Goal: Task Accomplishment & Management: Use online tool/utility

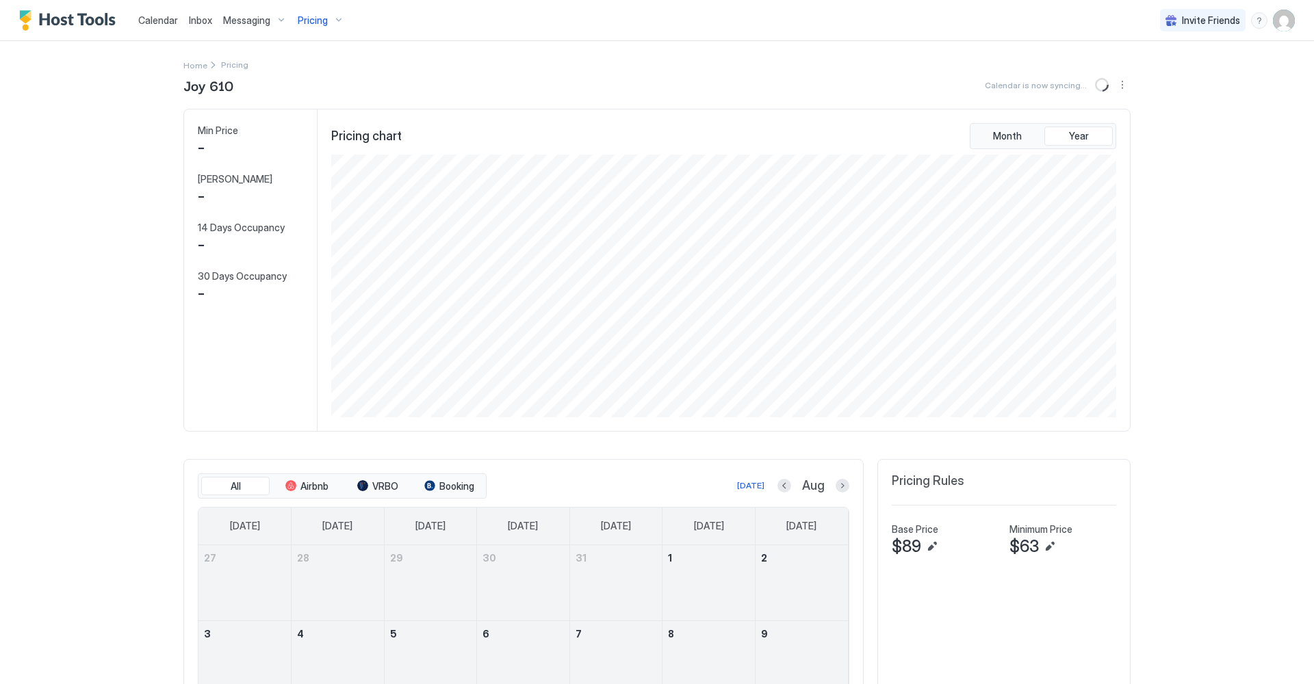
scroll to position [263, 788]
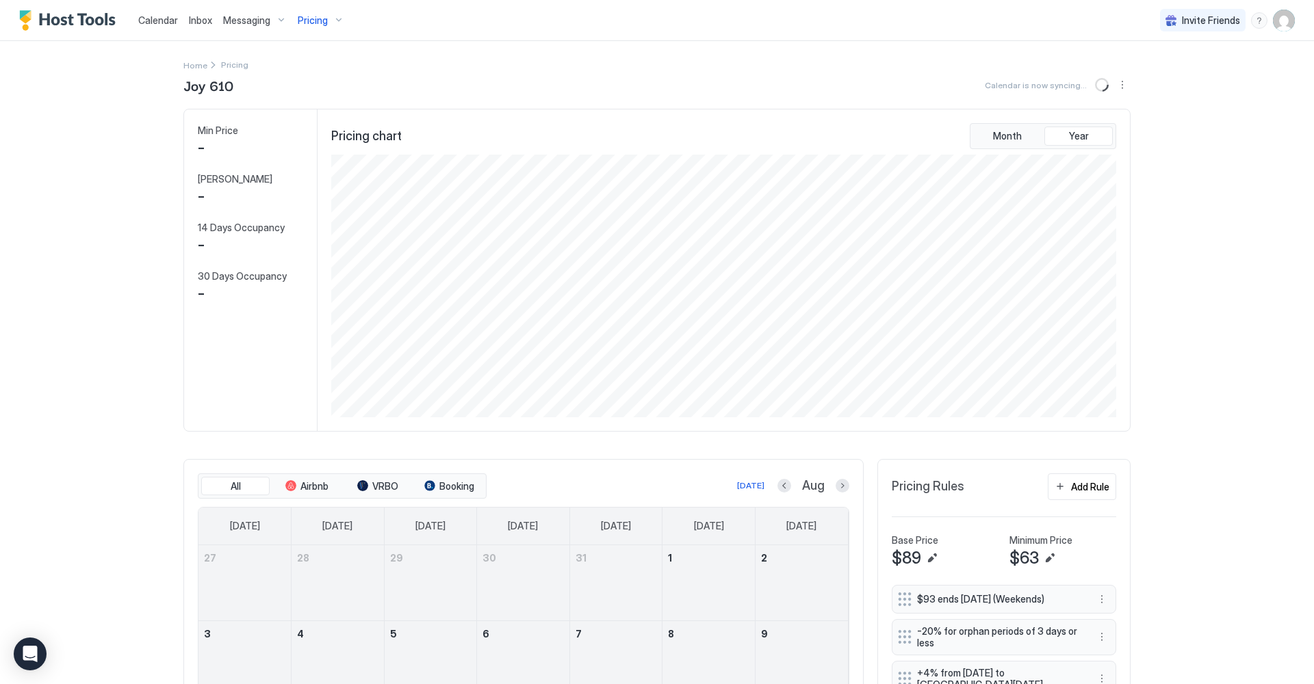
click at [194, 21] on span "Inbox" at bounding box center [200, 20] width 23 height 12
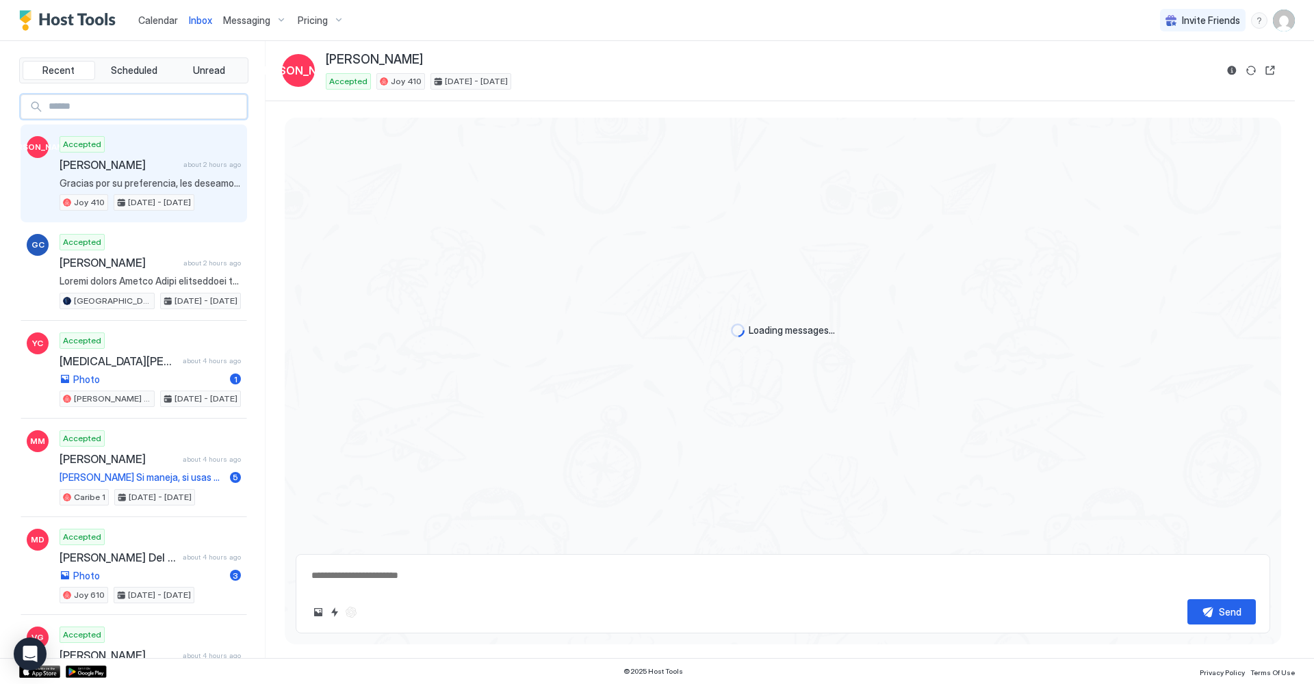
click at [101, 103] on input "Input Field" at bounding box center [144, 106] width 203 height 23
type textarea "*"
type input "******"
type textarea "*"
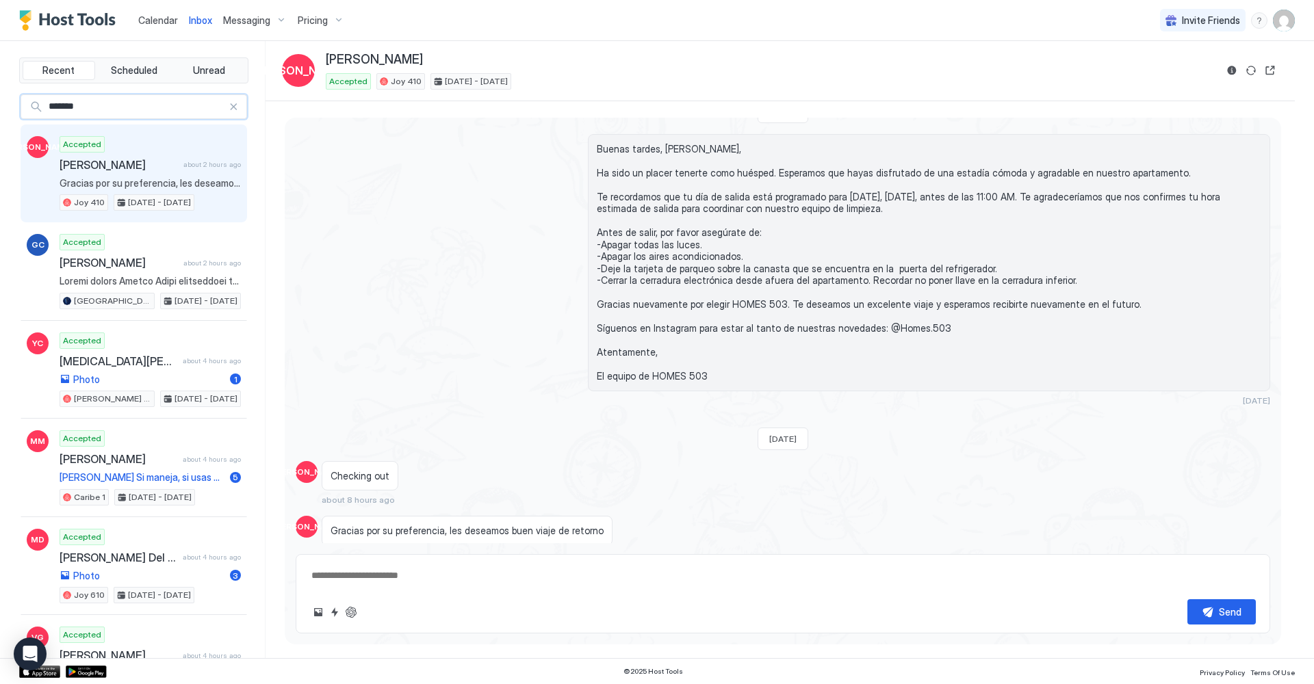
type input "********"
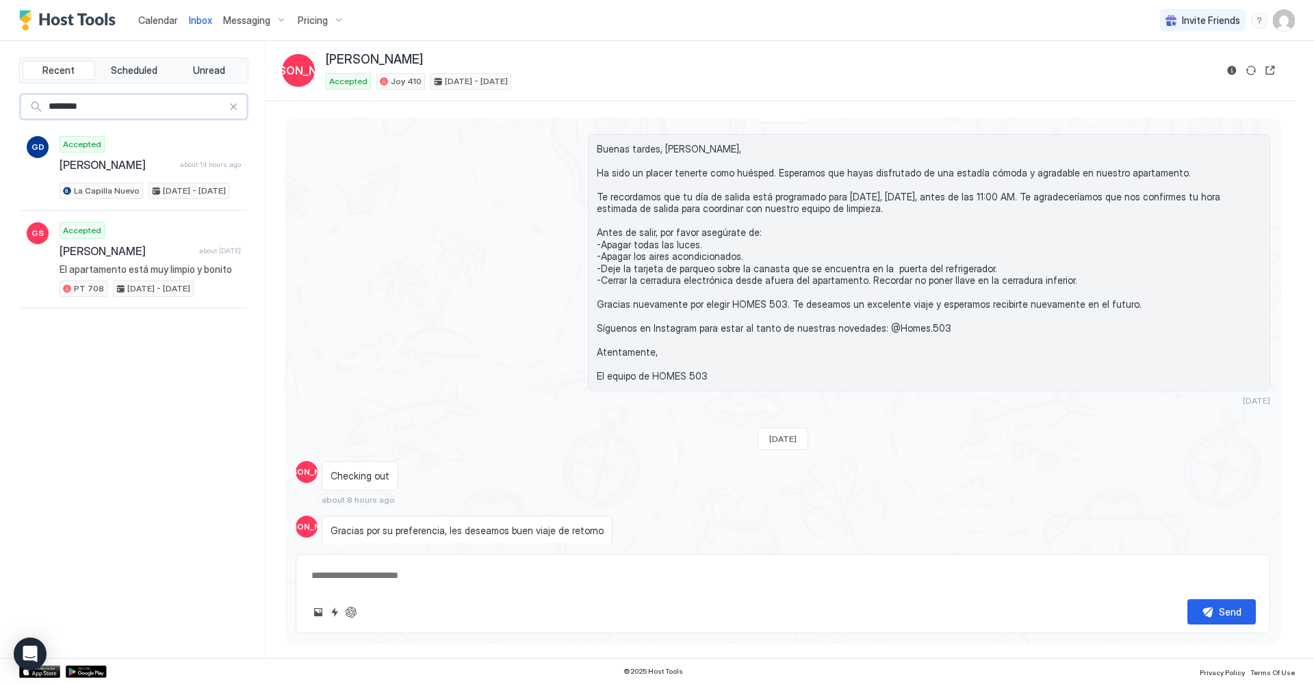
type textarea "*"
type input "********"
drag, startPoint x: 101, startPoint y: 103, endPoint x: 161, endPoint y: 16, distance: 105.4
click at [161, 16] on span "Calendar" at bounding box center [158, 20] width 40 height 12
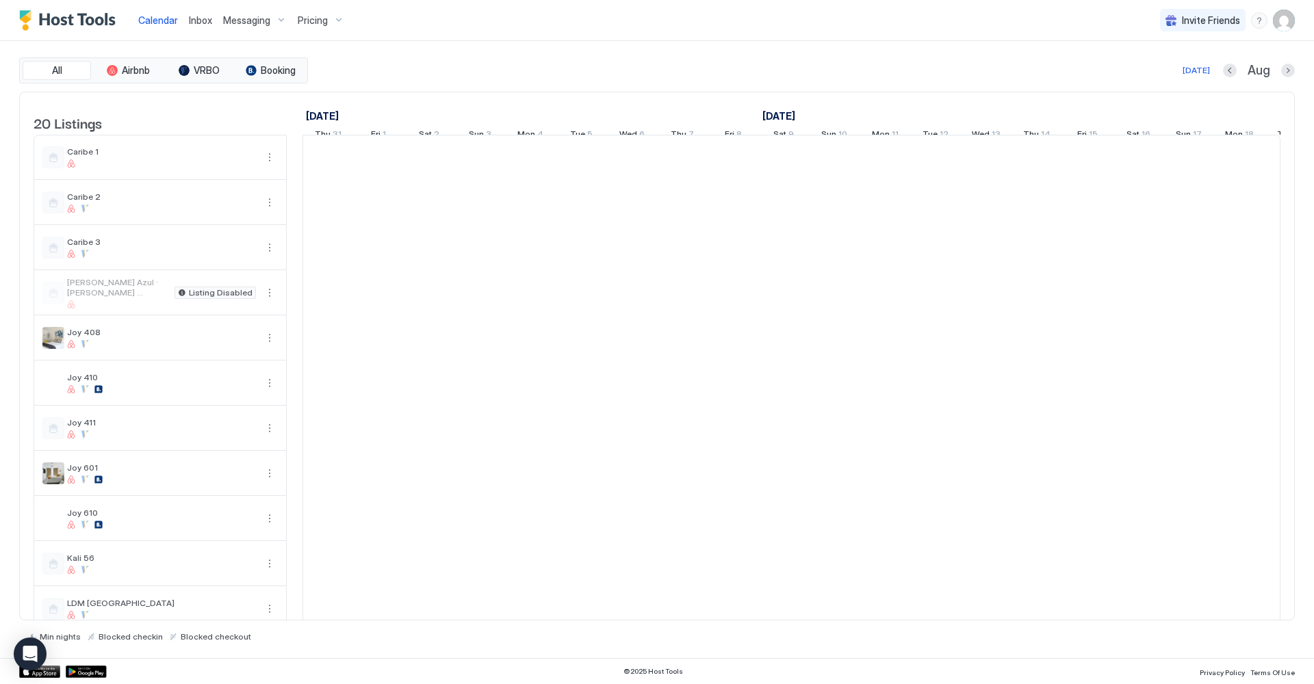
scroll to position [0, 760]
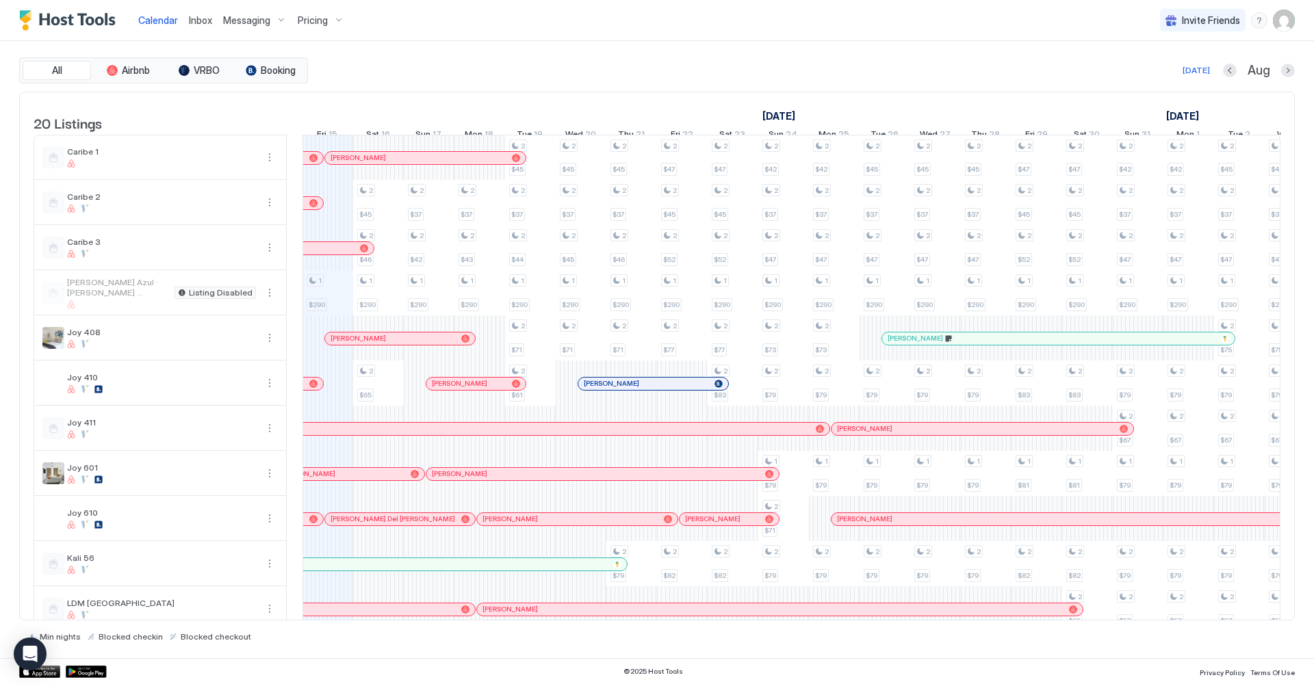
click at [196, 20] on span "Inbox" at bounding box center [200, 20] width 23 height 12
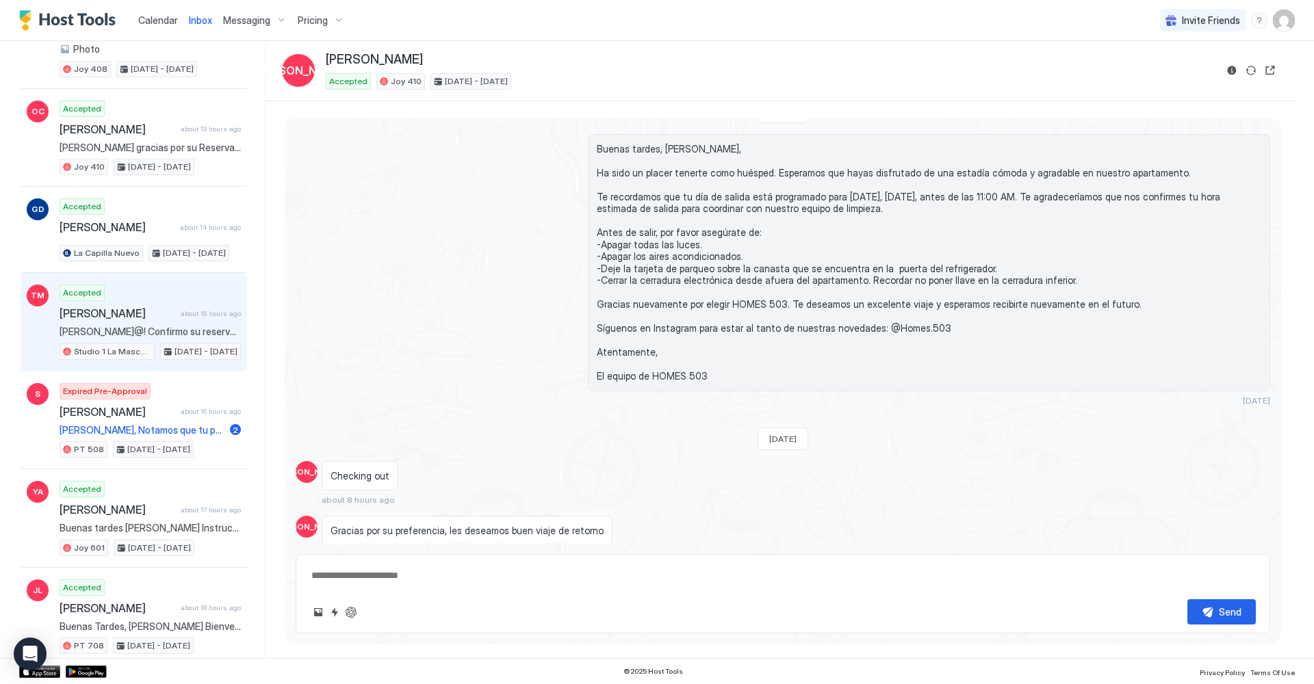
scroll to position [626, 0]
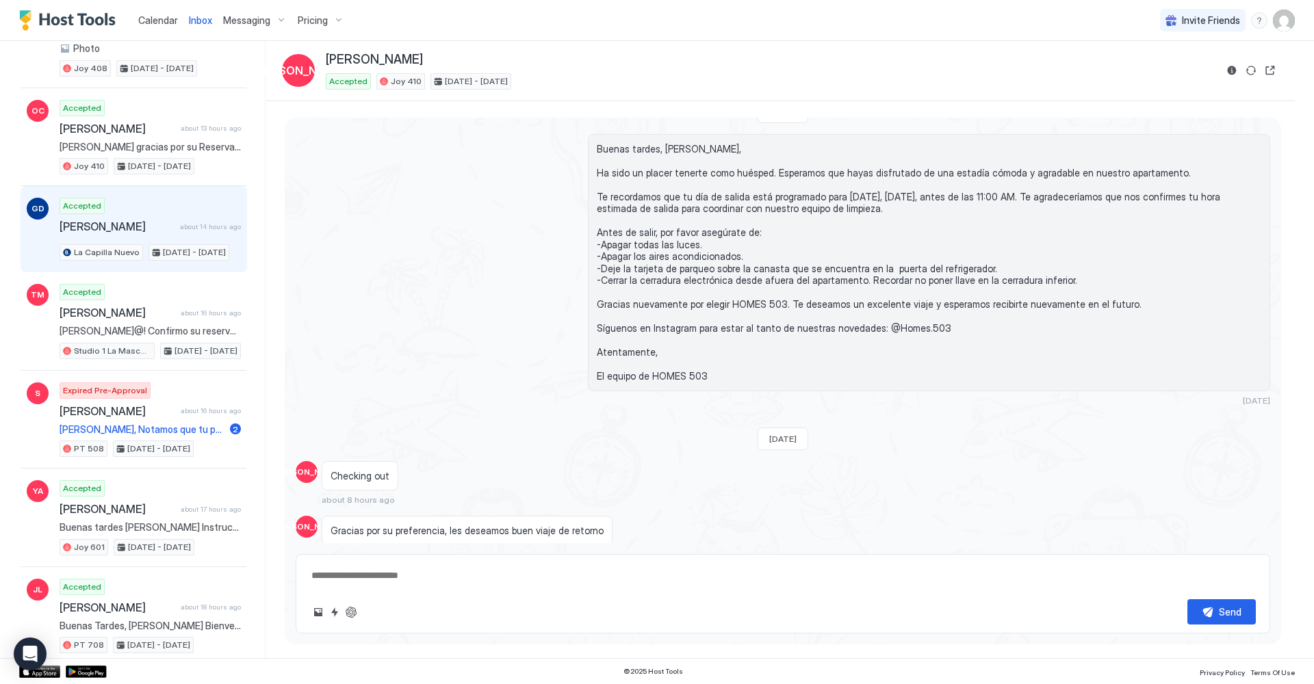
click at [139, 213] on div "Accepted [PERSON_NAME] about 14 hours ago La Capilla Nuevo [DATE] - [DATE]" at bounding box center [150, 229] width 181 height 63
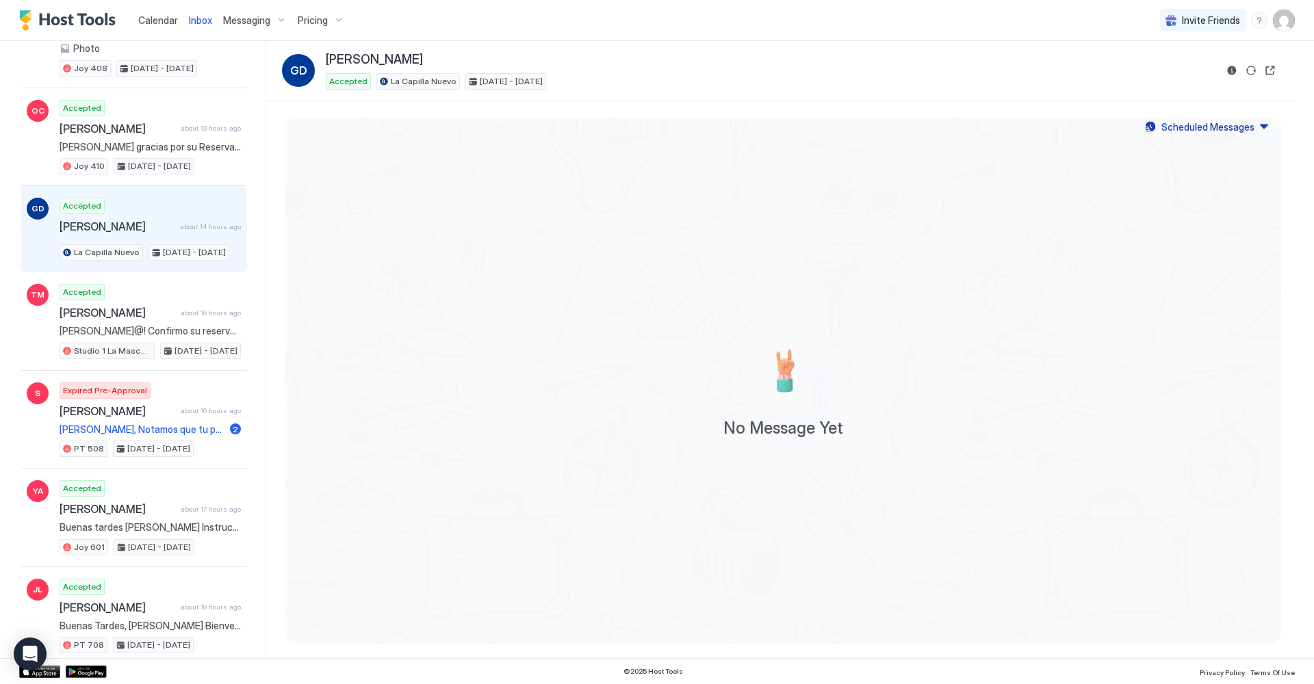
click at [149, 220] on span "[PERSON_NAME]" at bounding box center [117, 227] width 115 height 14
click at [1230, 75] on button "Reservation information" at bounding box center [1232, 70] width 16 height 16
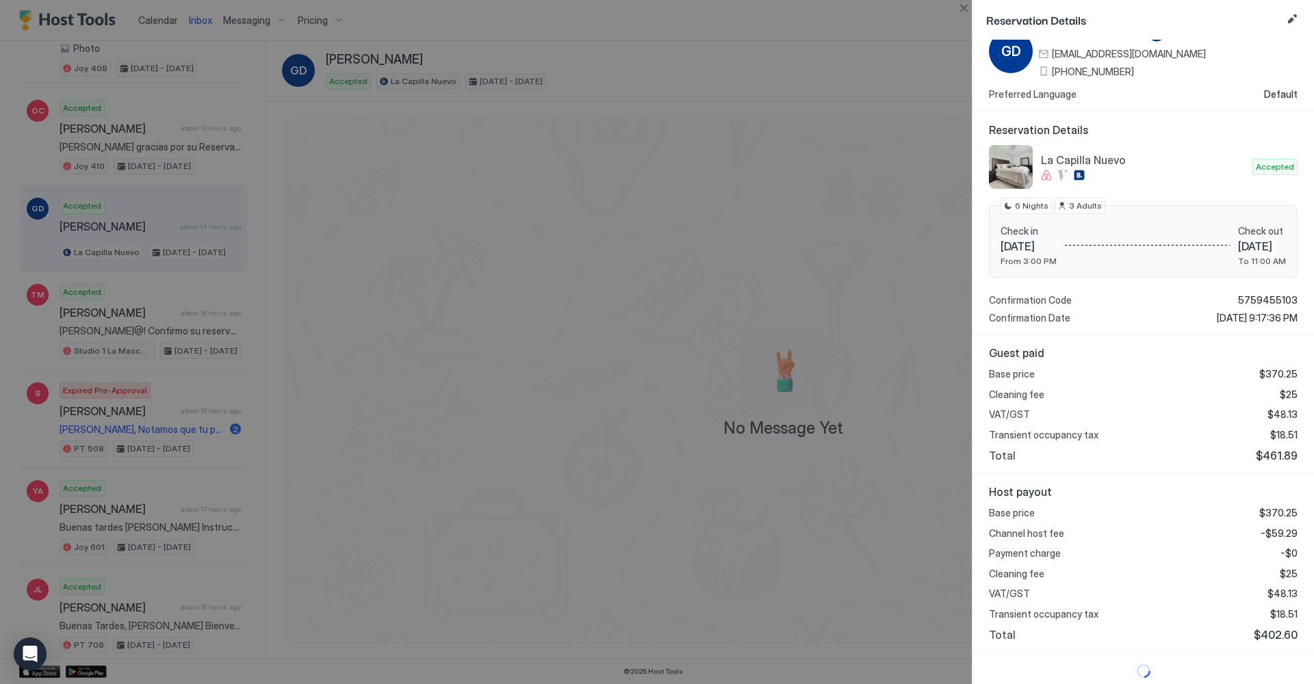
scroll to position [47, 0]
click at [964, 6] on button "Close" at bounding box center [963, 8] width 16 height 16
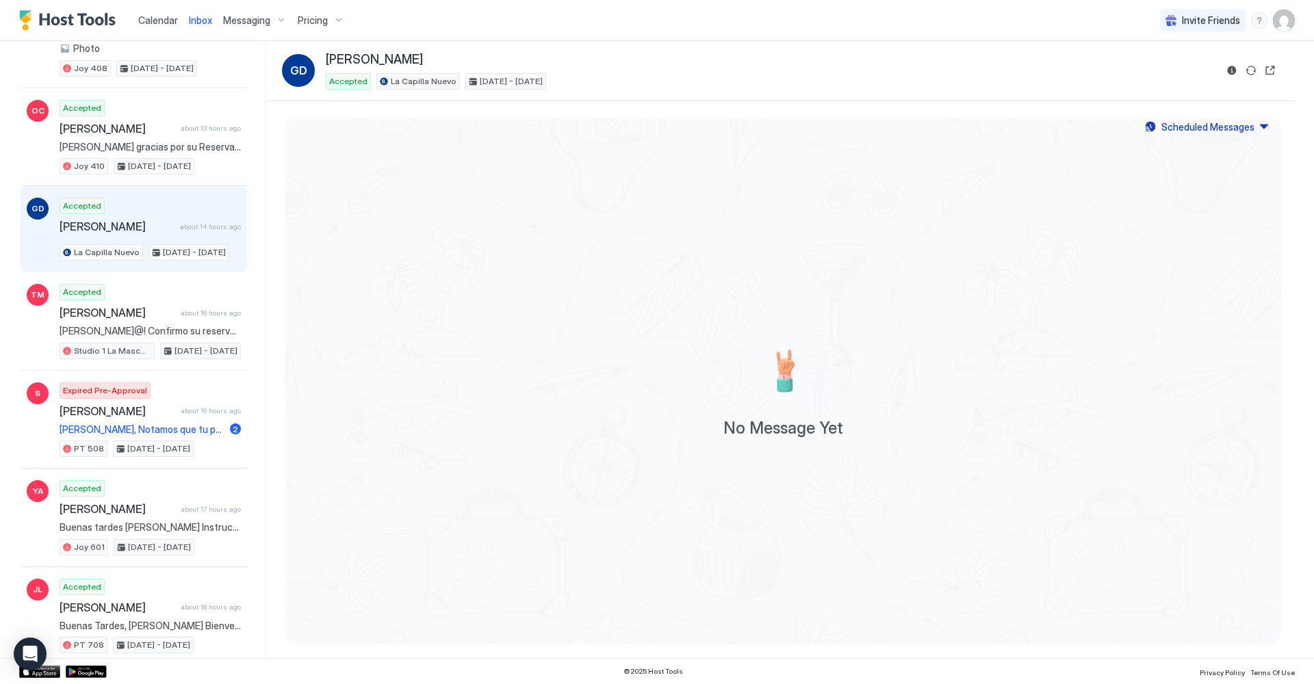
click at [158, 20] on span "Calendar" at bounding box center [158, 20] width 40 height 12
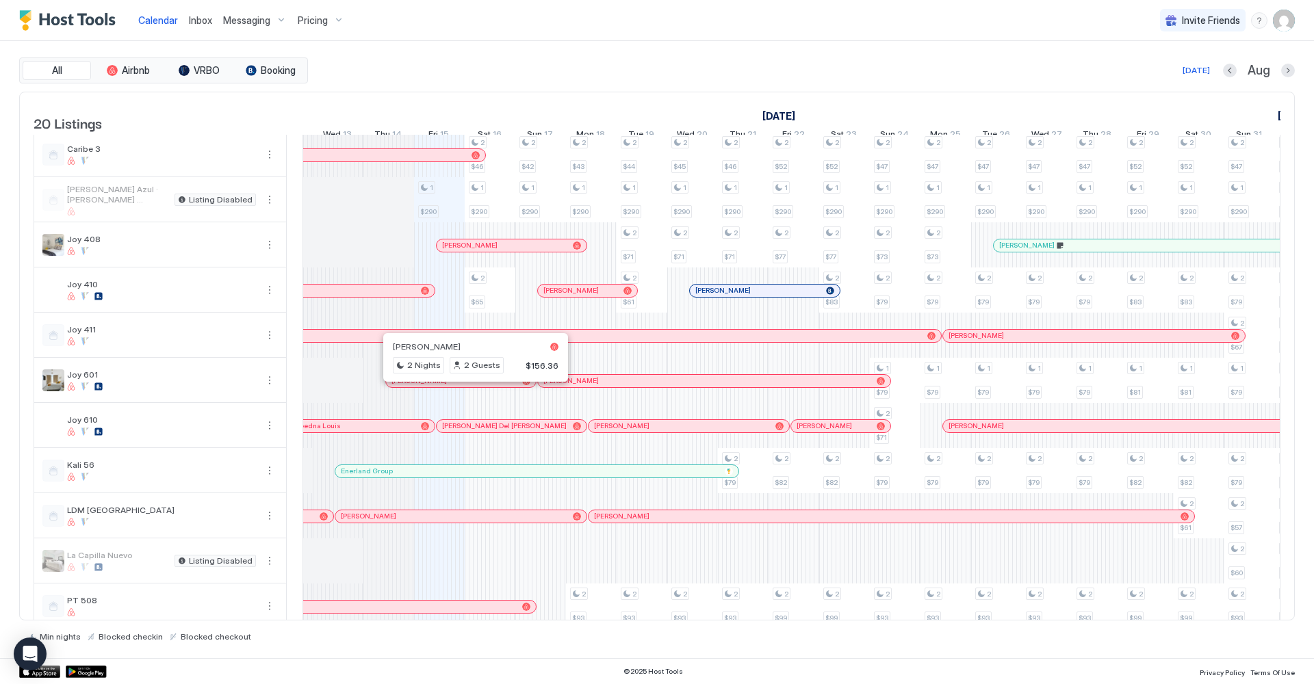
scroll to position [104, 0]
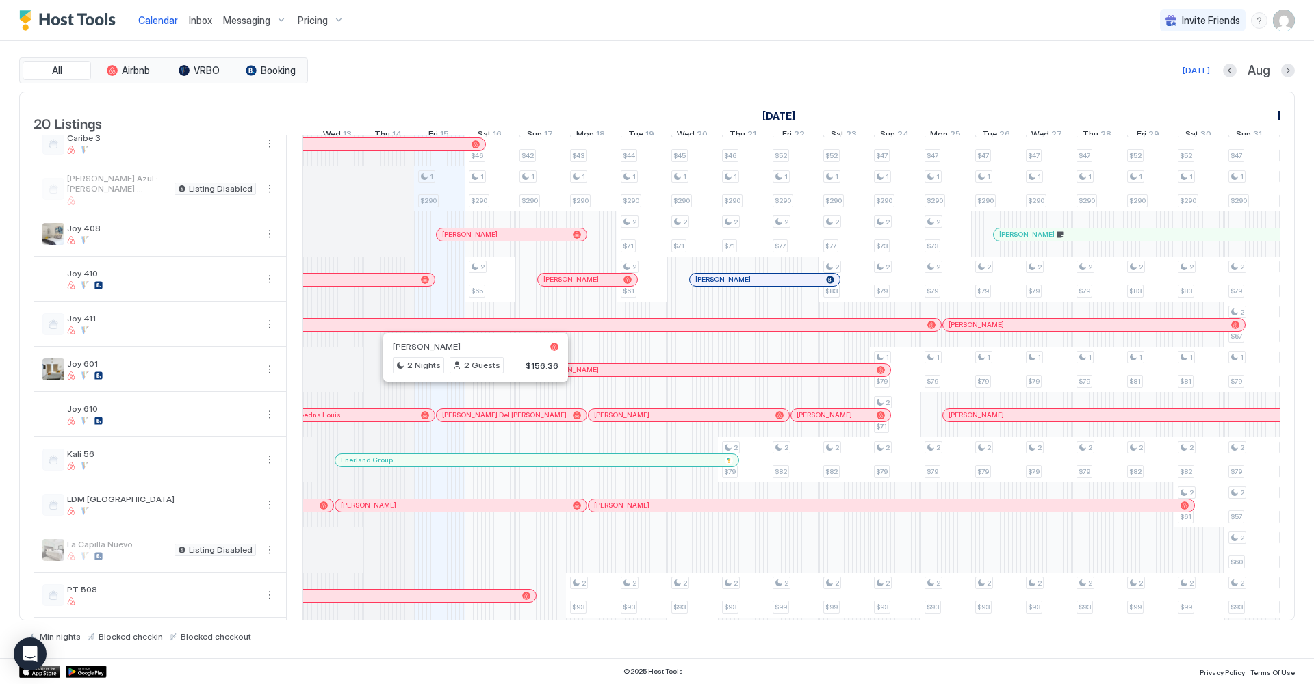
click at [556, 285] on div at bounding box center [555, 279] width 11 height 11
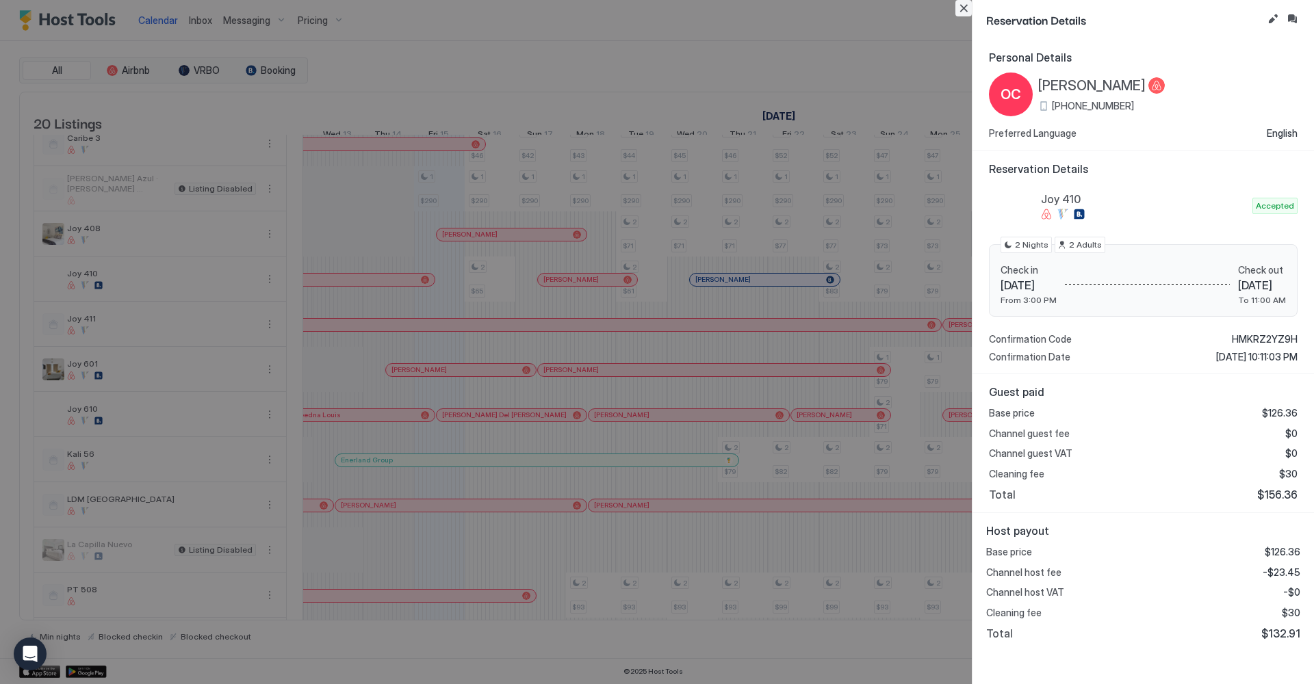
click at [961, 3] on button "Close" at bounding box center [963, 8] width 16 height 16
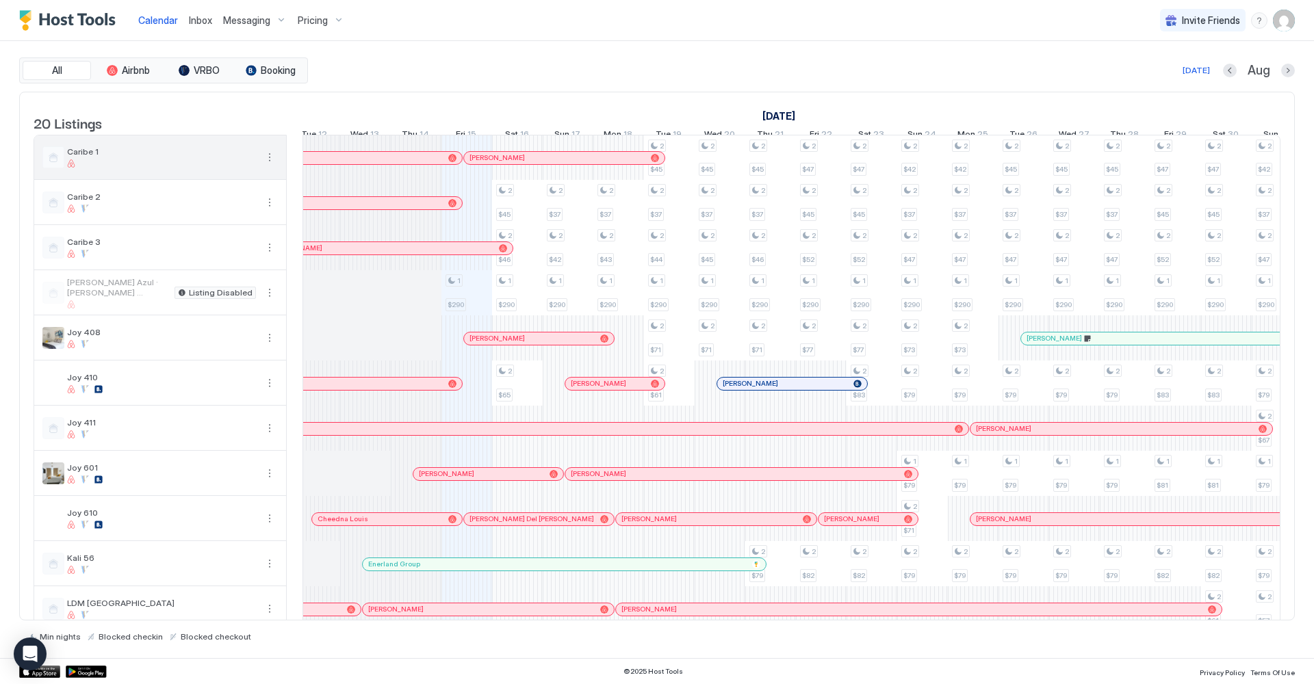
scroll to position [0, 0]
click at [202, 12] on div "Inbox" at bounding box center [200, 20] width 34 height 25
click at [198, 17] on span "Inbox" at bounding box center [200, 20] width 23 height 12
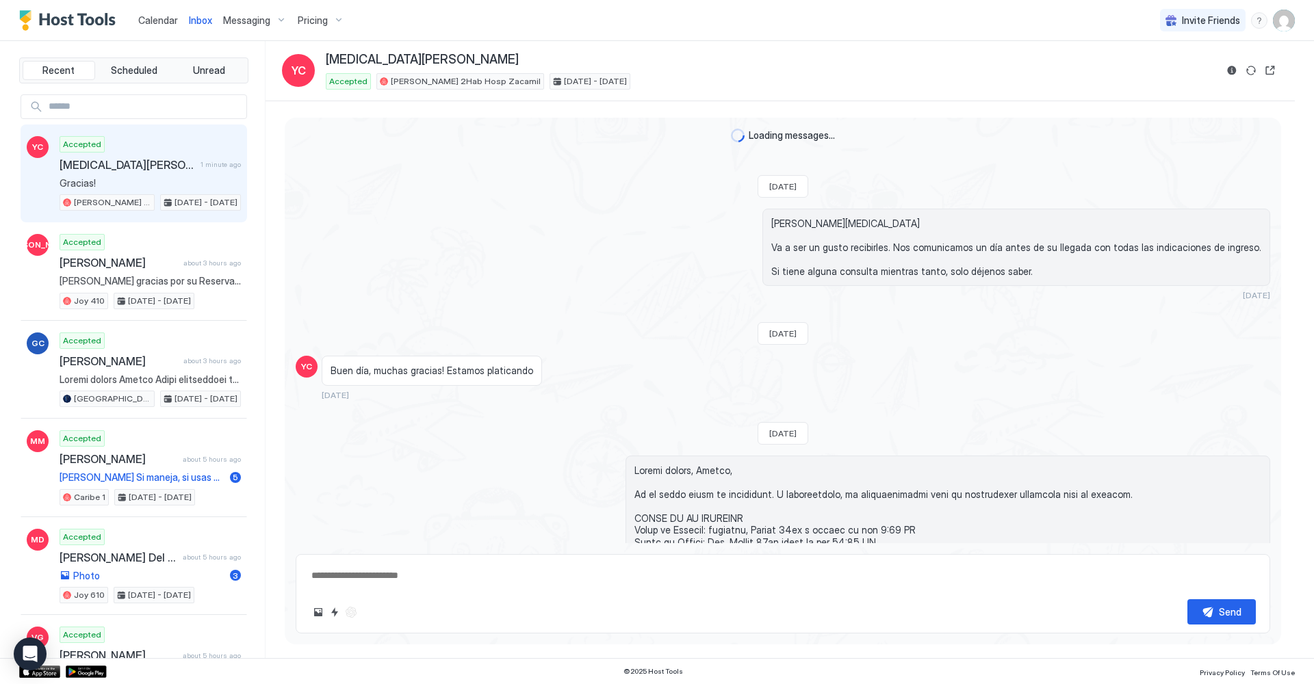
type textarea "*"
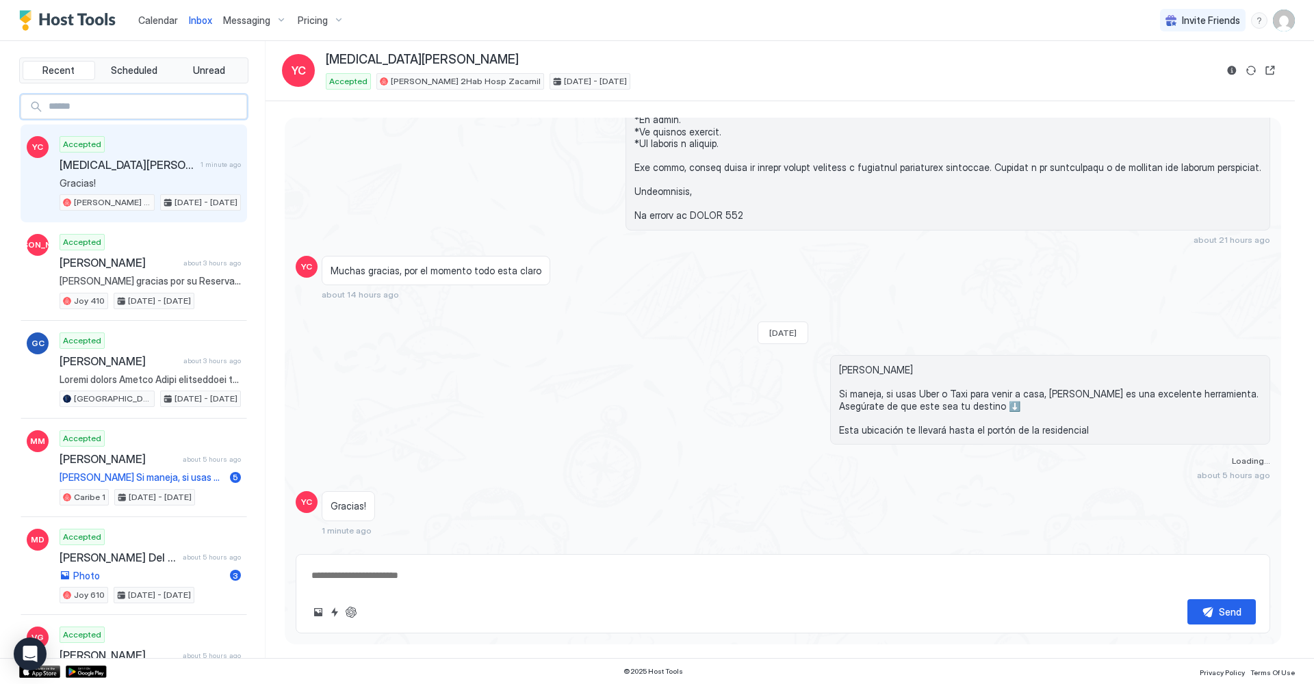
click at [123, 101] on input "Input Field" at bounding box center [144, 106] width 203 height 23
type input "*"
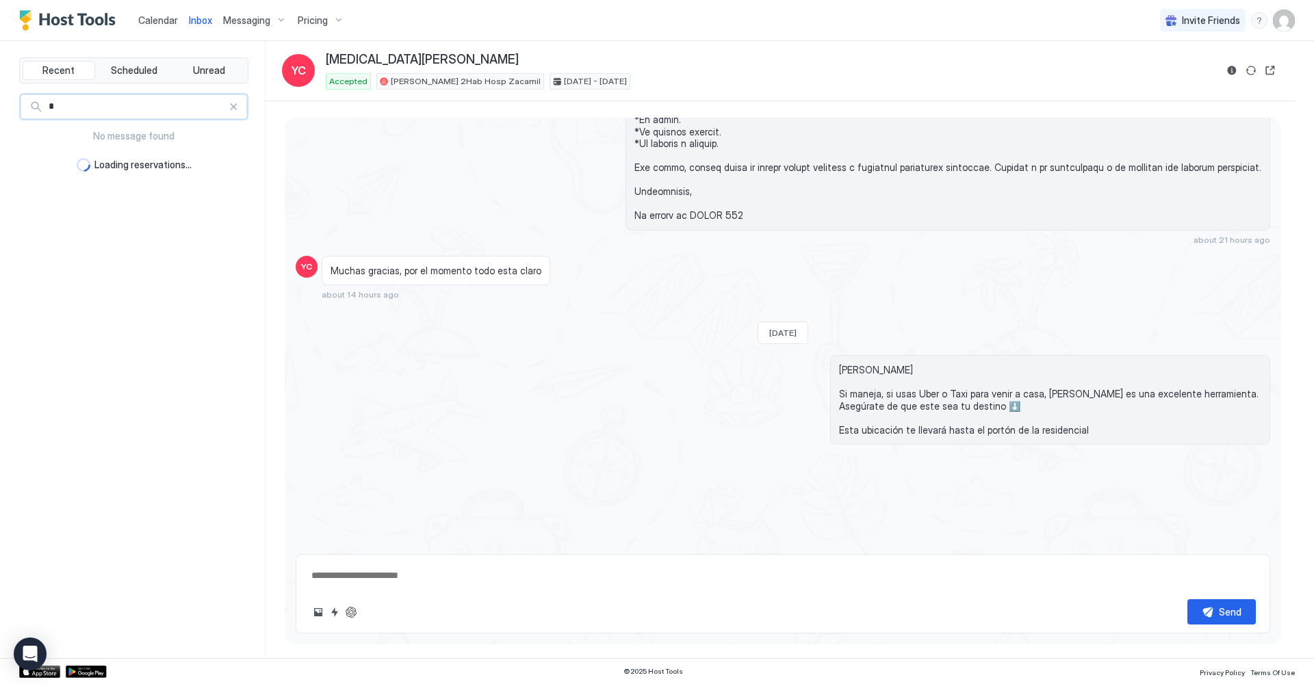
type textarea "*"
type input "********"
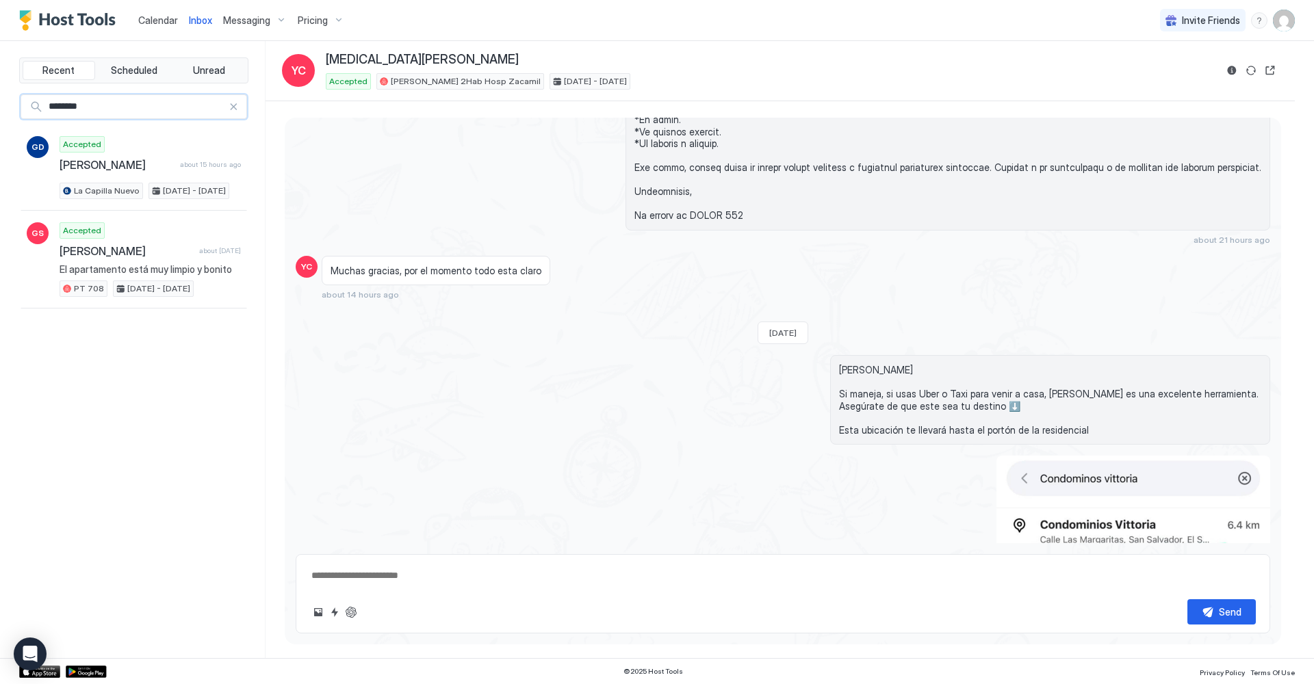
type textarea "*"
type input "********"
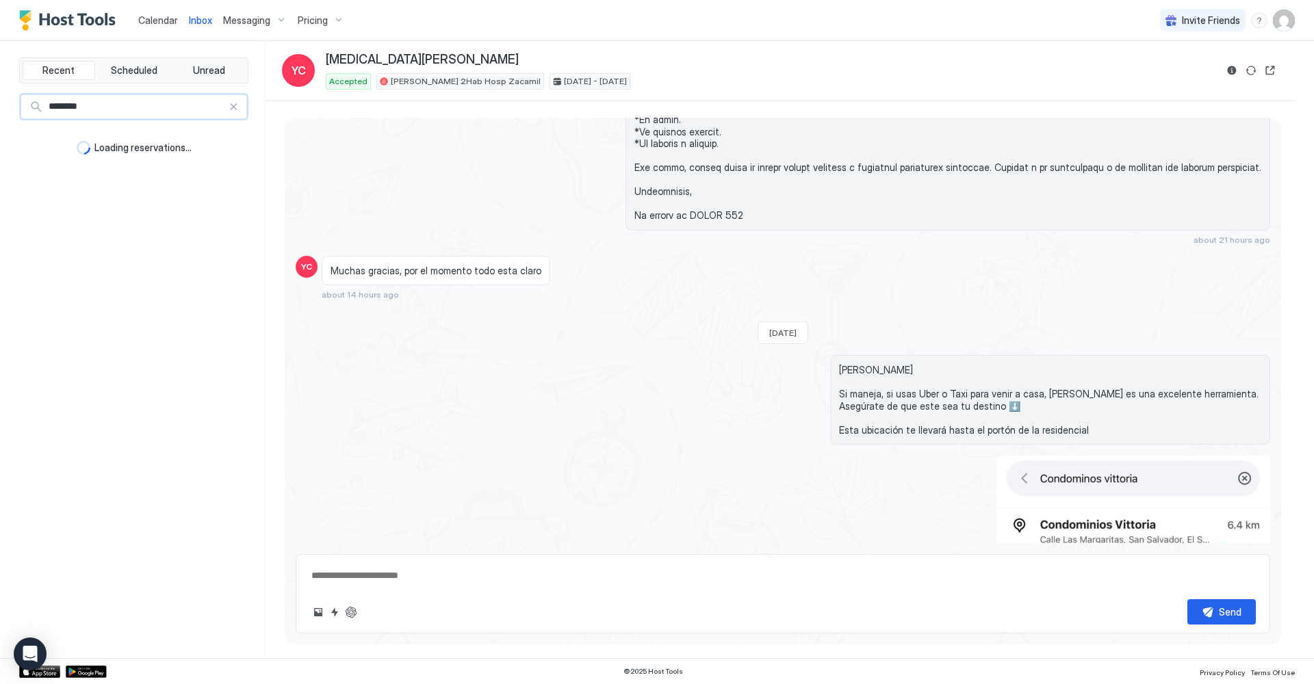
type textarea "*"
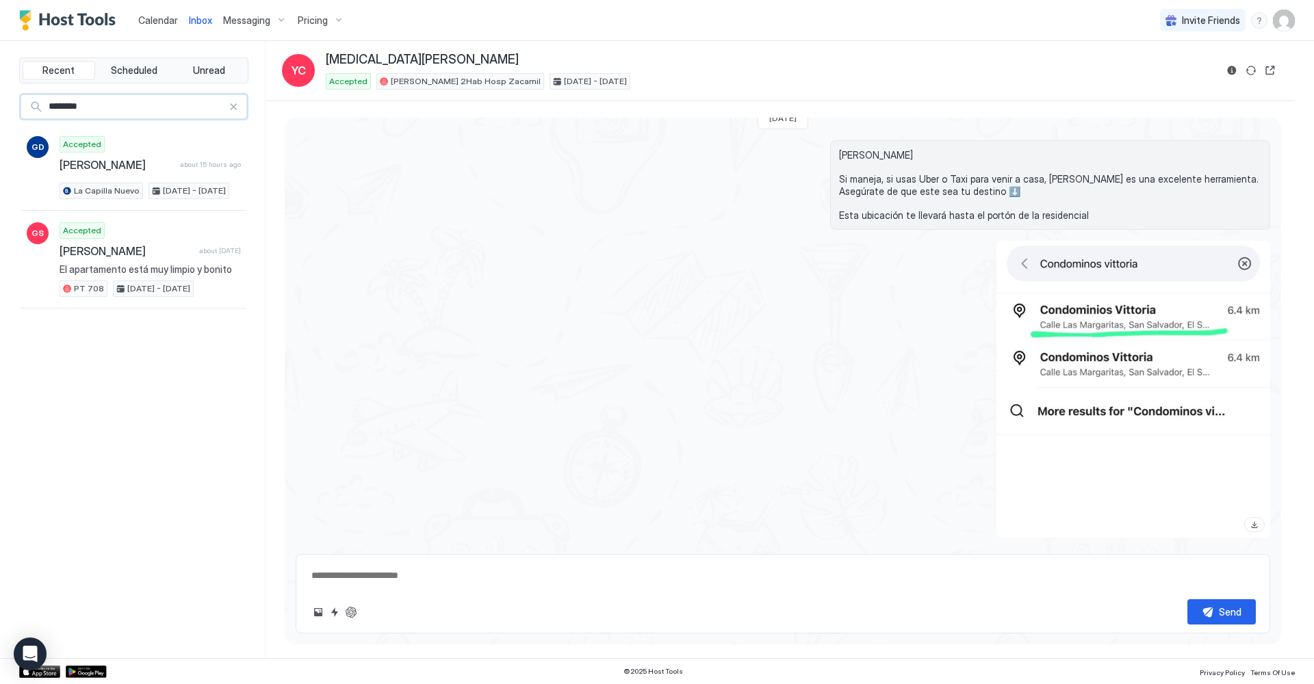
scroll to position [1032, 0]
type input "********"
click at [235, 109] on div at bounding box center [234, 107] width 10 height 10
type textarea "*"
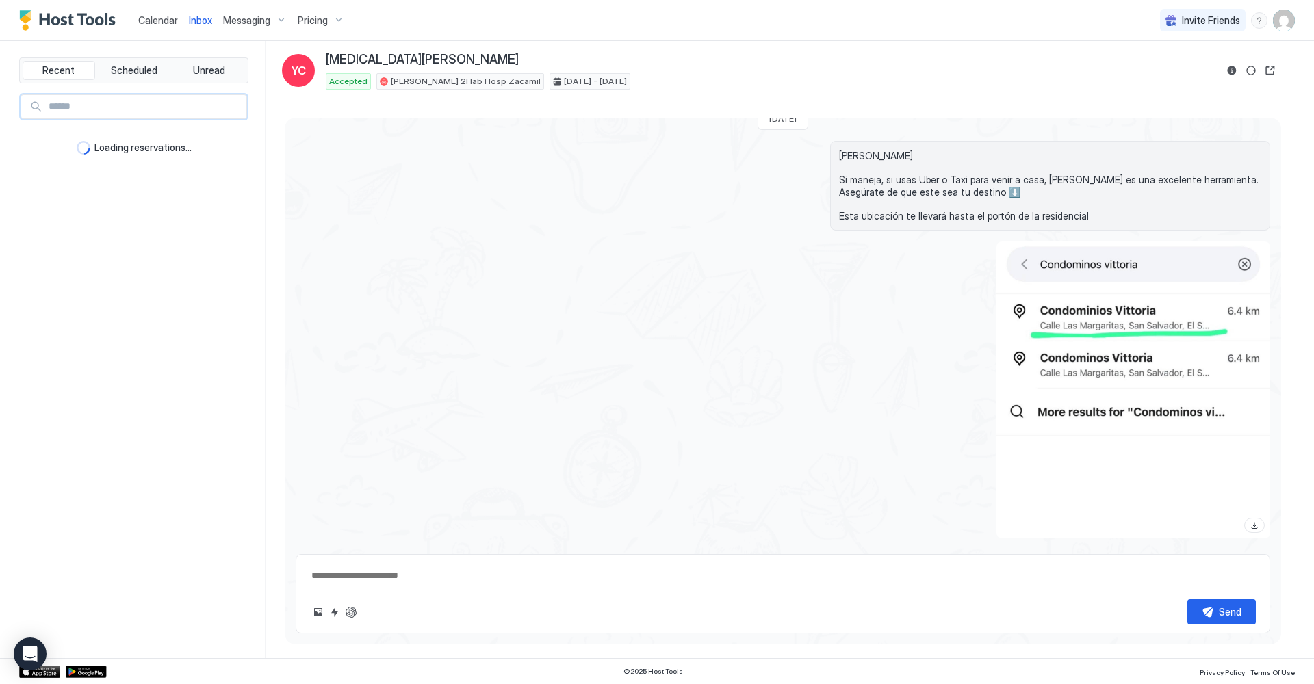
type textarea "*"
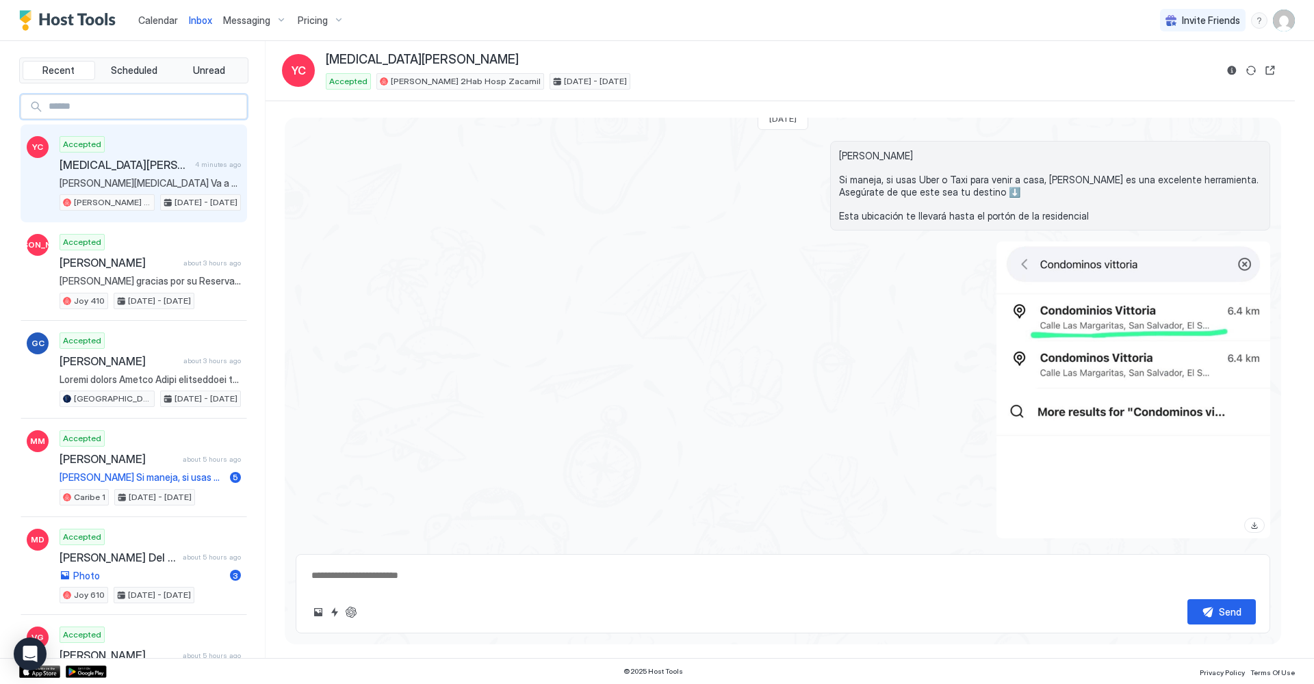
click at [161, 21] on span "Calendar" at bounding box center [158, 20] width 40 height 12
